Goal: Task Accomplishment & Management: Manage account settings

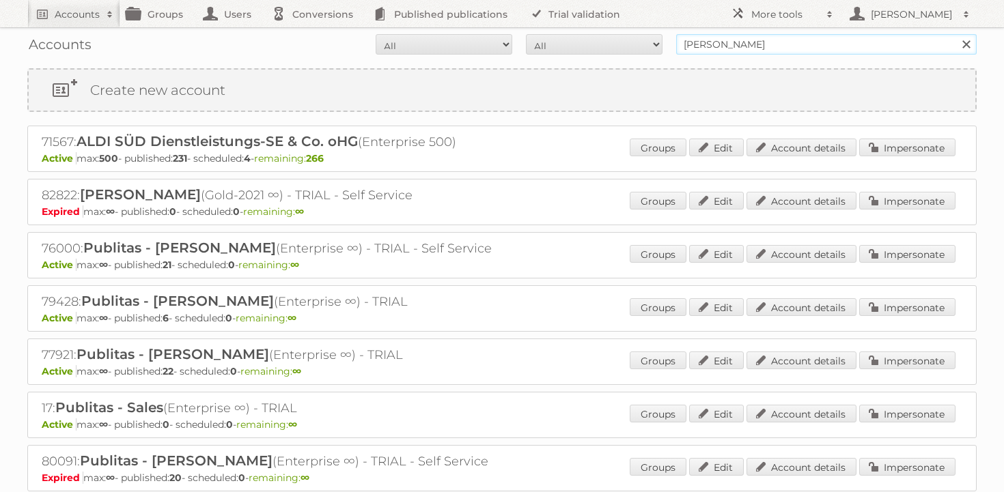
click at [766, 44] on input "[PERSON_NAME]" at bounding box center [826, 44] width 301 height 20
type input "majid al futt"
click at [956, 34] on input "Search" at bounding box center [966, 44] width 20 height 20
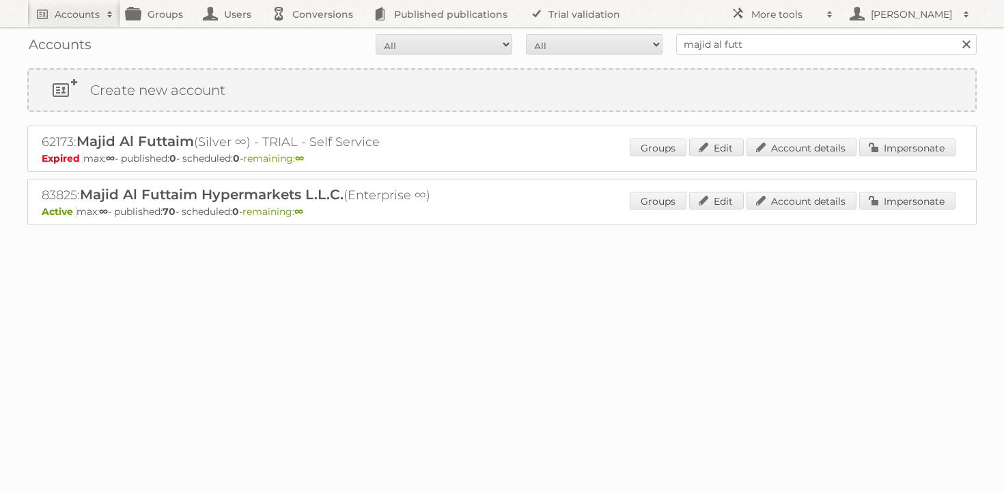
click at [883, 189] on div "83825: Majid Al Futtaim Hypermarkets L.L.C. (Enterprise ∞) Active max: ∞ - publ…" at bounding box center [501, 202] width 949 height 46
click at [876, 204] on link "Impersonate" at bounding box center [907, 201] width 96 height 18
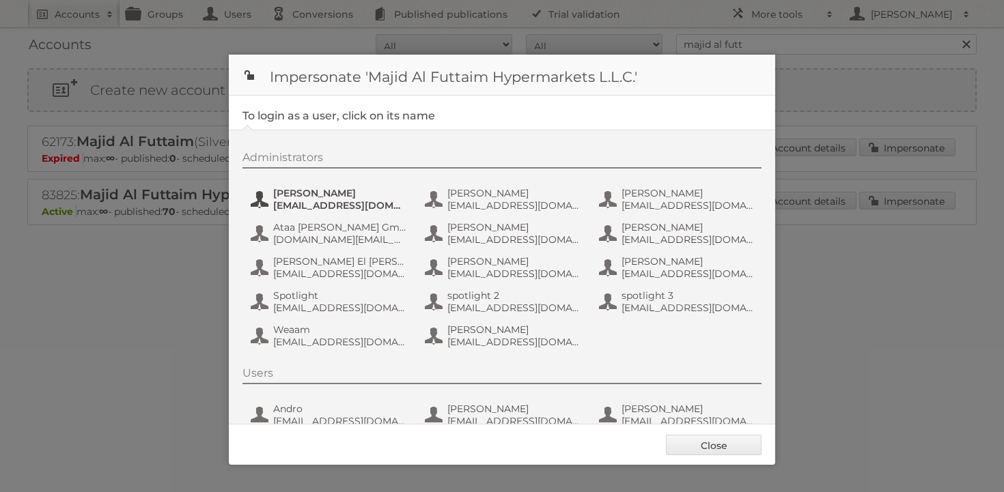
click at [285, 193] on span "[PERSON_NAME]" at bounding box center [339, 193] width 133 height 12
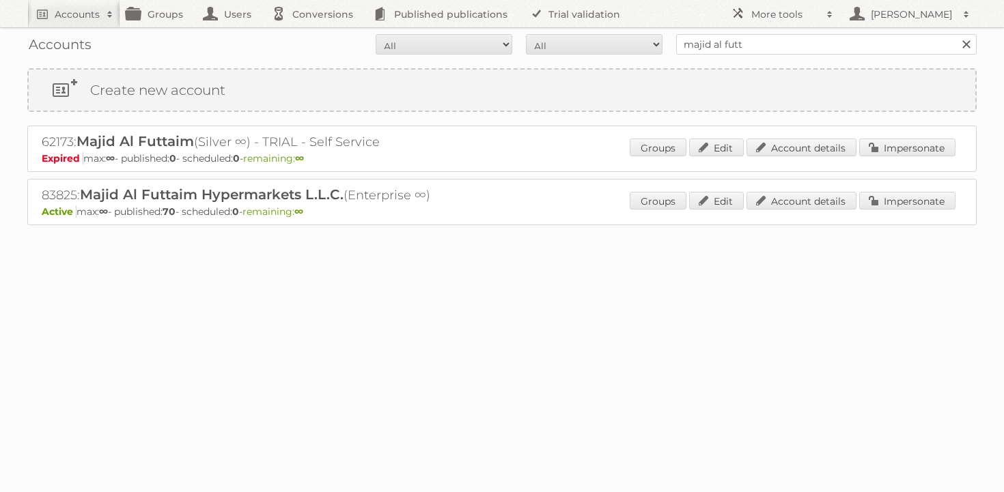
click at [739, 37] on input "majid al futt" at bounding box center [826, 44] width 301 height 20
type input "puuilo"
click at [956, 34] on input "Search" at bounding box center [966, 44] width 20 height 20
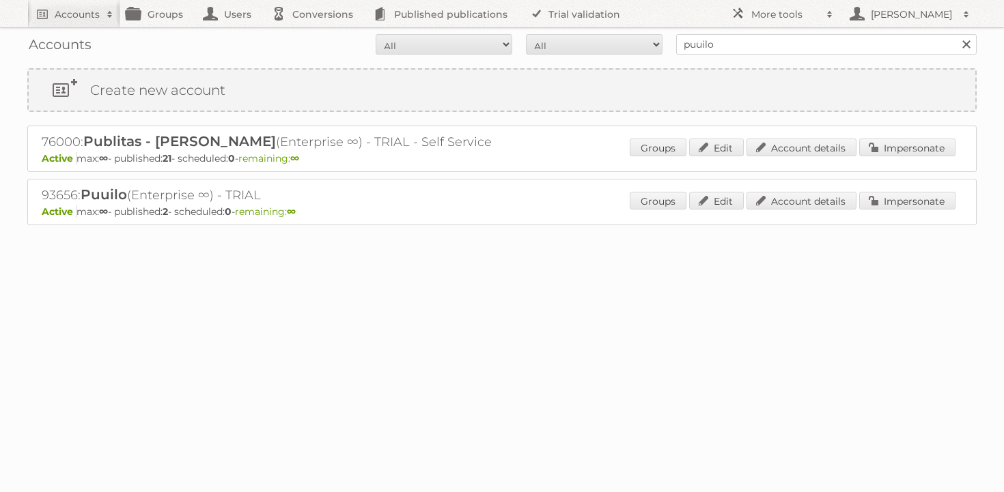
click at [889, 213] on p "Active max: ∞ - published: 2 - scheduled: 0 - remaining: ∞" at bounding box center [502, 212] width 921 height 12
click at [875, 201] on link "Impersonate" at bounding box center [907, 201] width 96 height 18
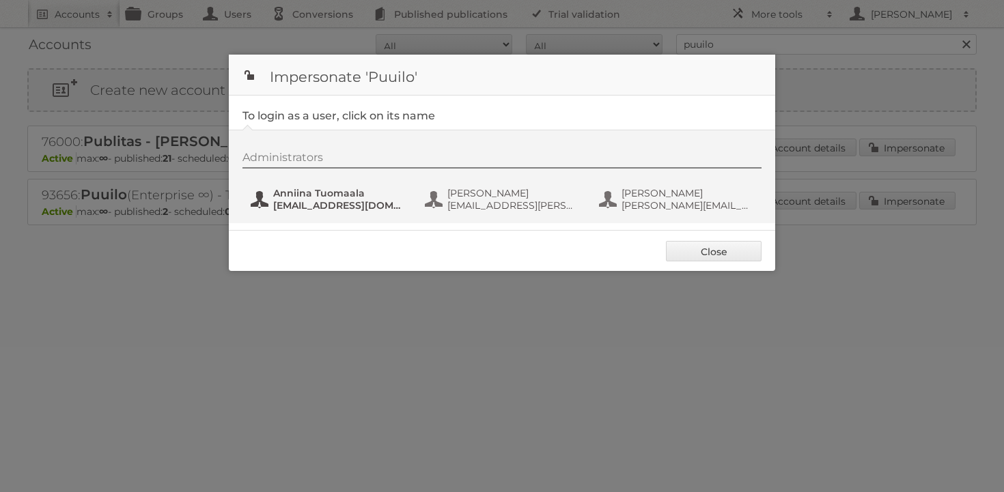
click at [288, 199] on span "anniina.tuomaala@puuilo.fi" at bounding box center [339, 205] width 133 height 12
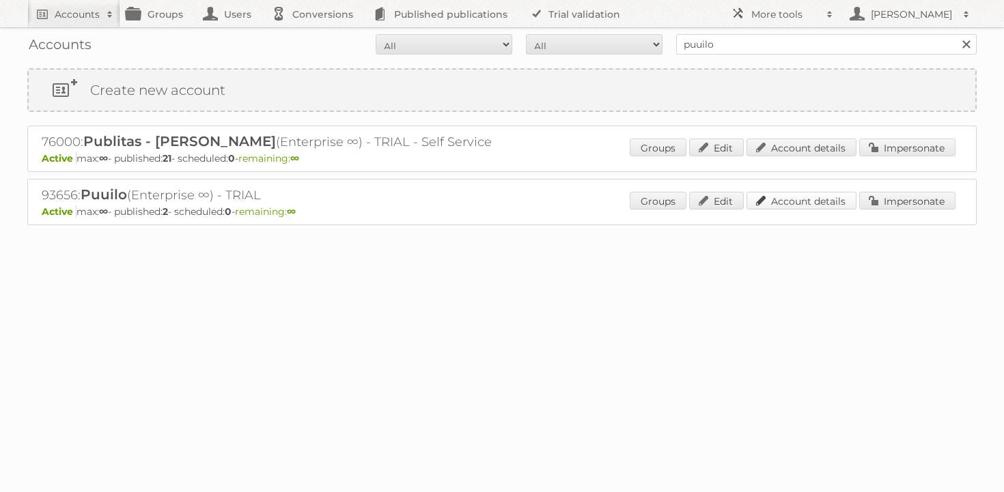
click at [806, 199] on link "Account details" at bounding box center [802, 201] width 110 height 18
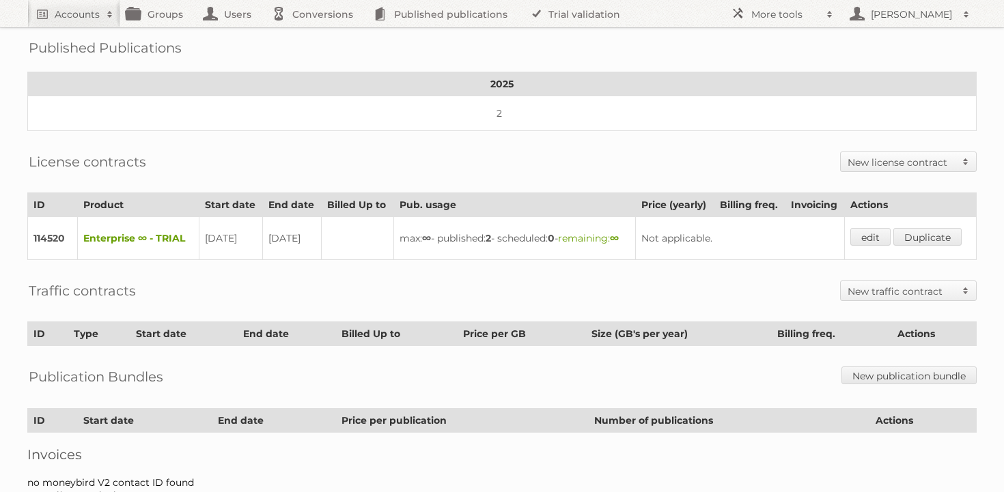
scroll to position [219, 0]
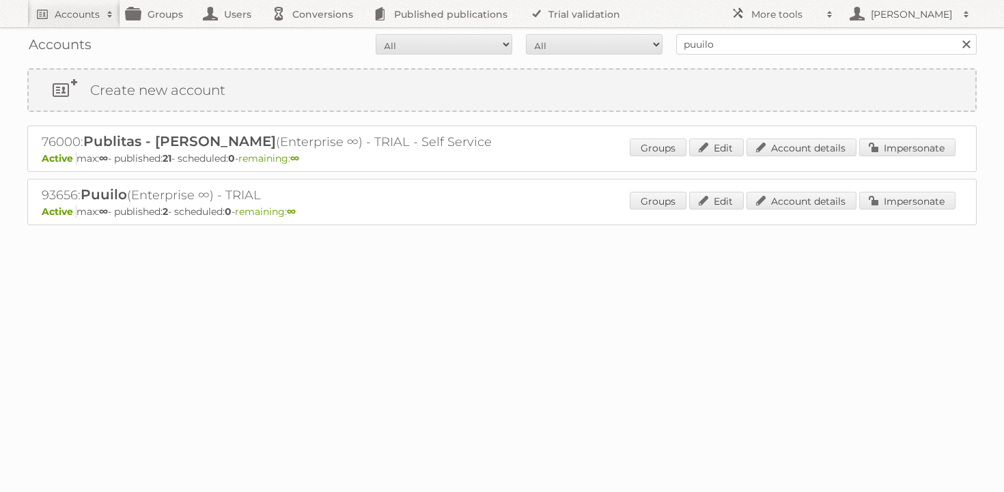
click at [813, 210] on div "Groups Edit Account details Impersonate" at bounding box center [793, 202] width 326 height 20
click at [818, 199] on link "Account details" at bounding box center [802, 201] width 110 height 18
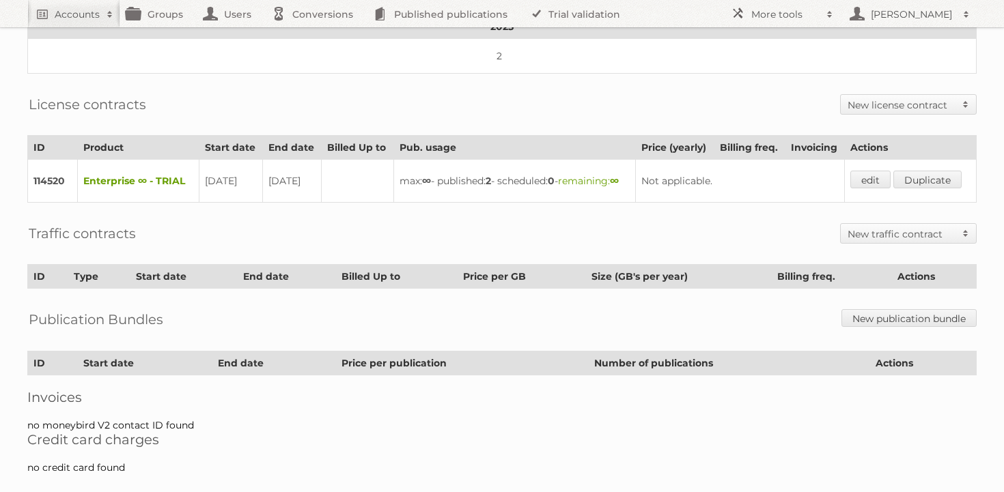
scroll to position [290, 0]
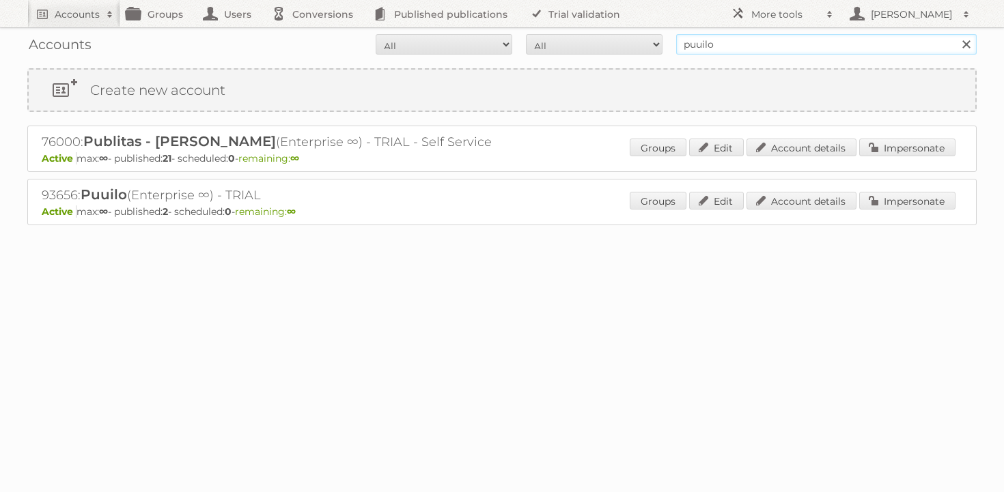
click at [758, 53] on input "puuilo" at bounding box center [826, 44] width 301 height 20
type input "cheil"
click at [956, 34] on input "Search" at bounding box center [966, 44] width 20 height 20
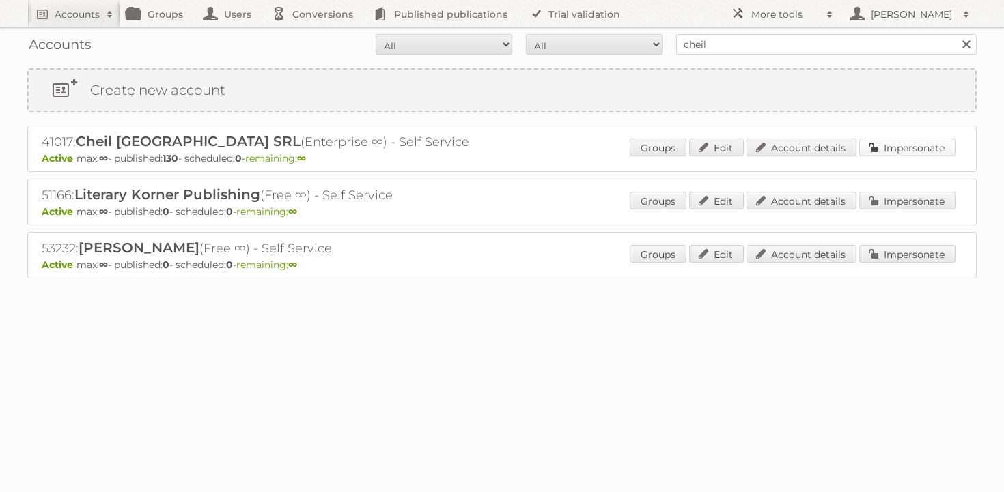
click at [919, 142] on link "Impersonate" at bounding box center [907, 148] width 96 height 18
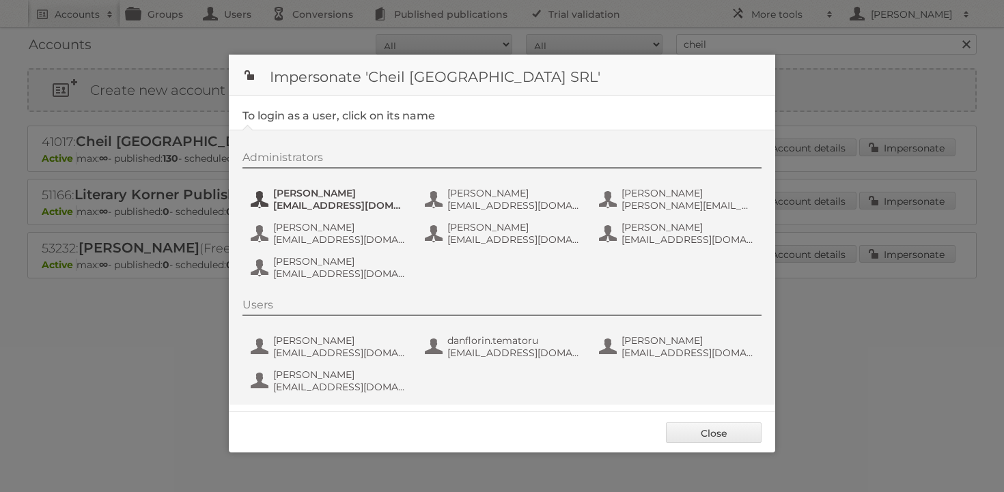
click at [359, 199] on span "Andrea Damian" at bounding box center [339, 193] width 133 height 12
